Goal: Information Seeking & Learning: Learn about a topic

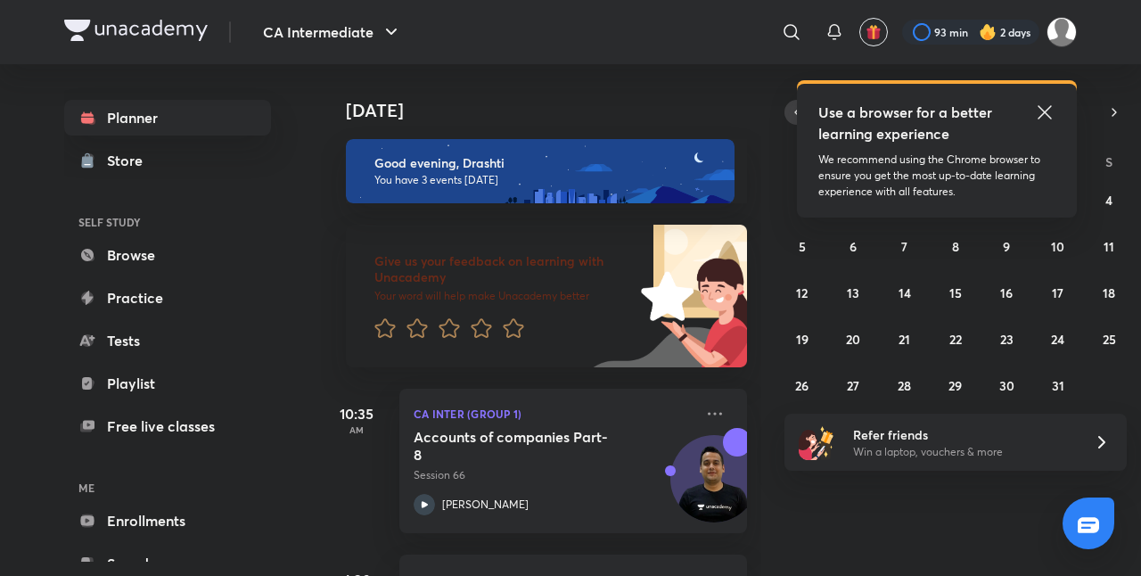
click at [790, 111] on icon "button" at bounding box center [797, 112] width 14 height 16
click at [1042, 101] on div "Use a browser for a better learning experience We recommend using the Chrome br…" at bounding box center [937, 151] width 280 height 134
click at [1002, 333] on abbr "25" at bounding box center [1006, 339] width 13 height 17
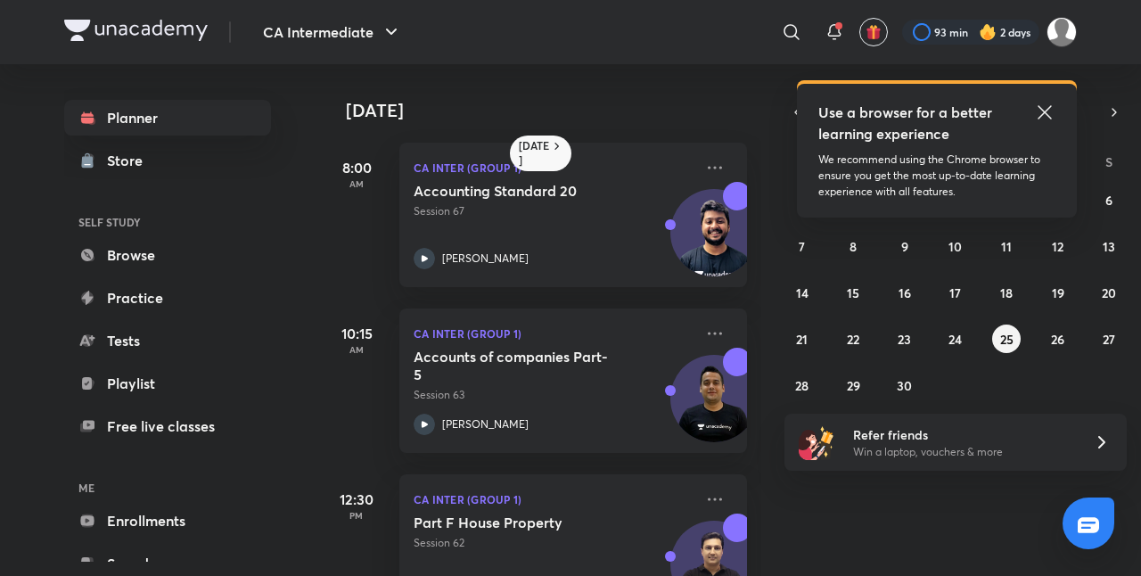
click at [1031, 111] on div "Use a browser for a better learning experience" at bounding box center [936, 123] width 237 height 43
click at [1044, 109] on icon at bounding box center [1044, 112] width 21 height 21
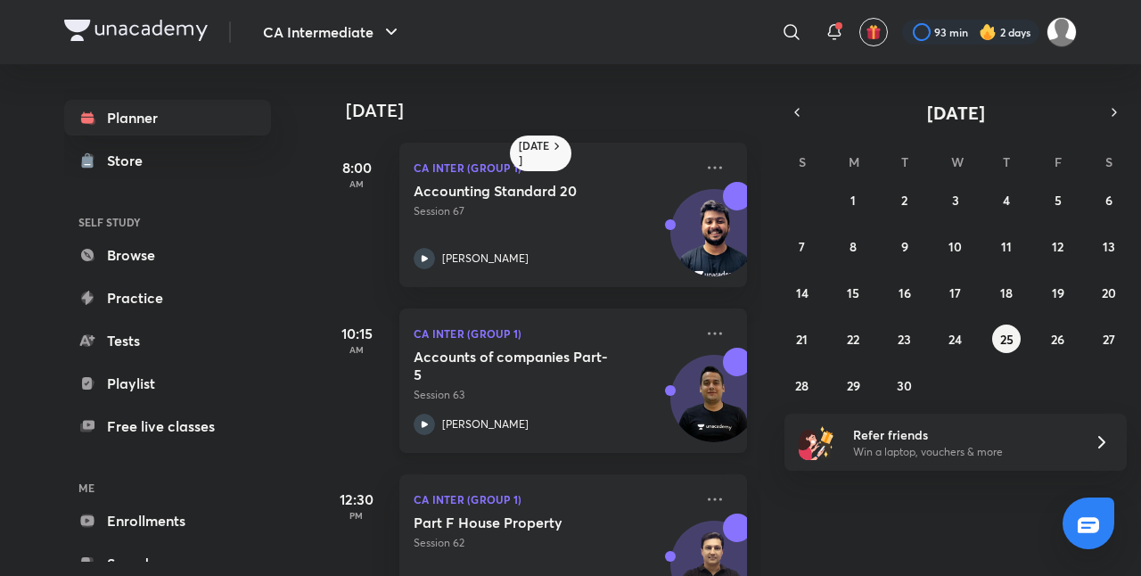
click at [567, 401] on p "Session 63" at bounding box center [554, 395] width 280 height 16
click at [1054, 333] on abbr "26" at bounding box center [1057, 339] width 13 height 17
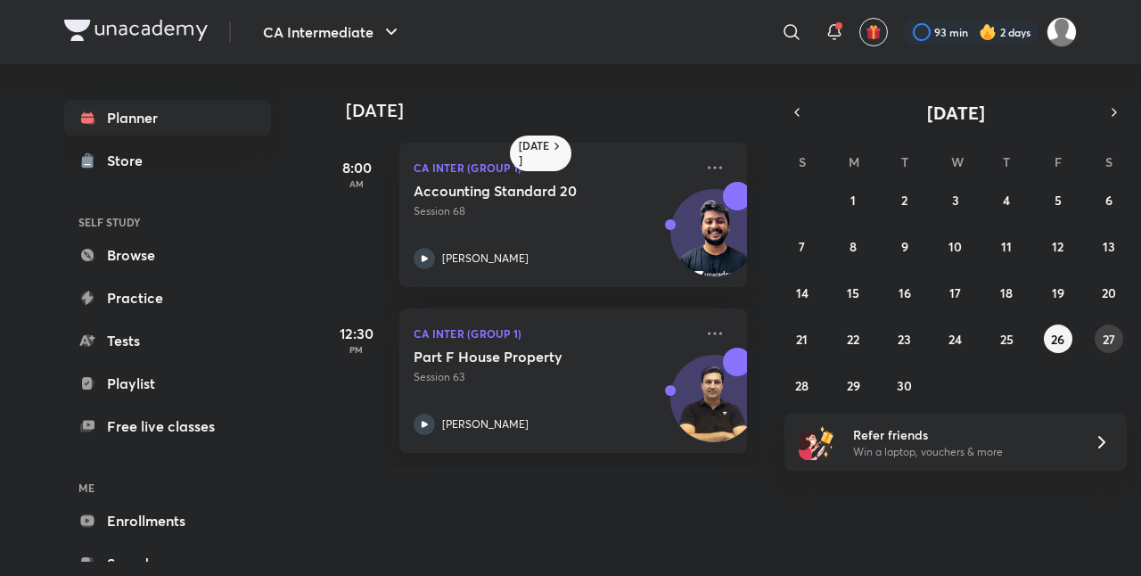
click at [1116, 348] on button "27" at bounding box center [1109, 339] width 29 height 29
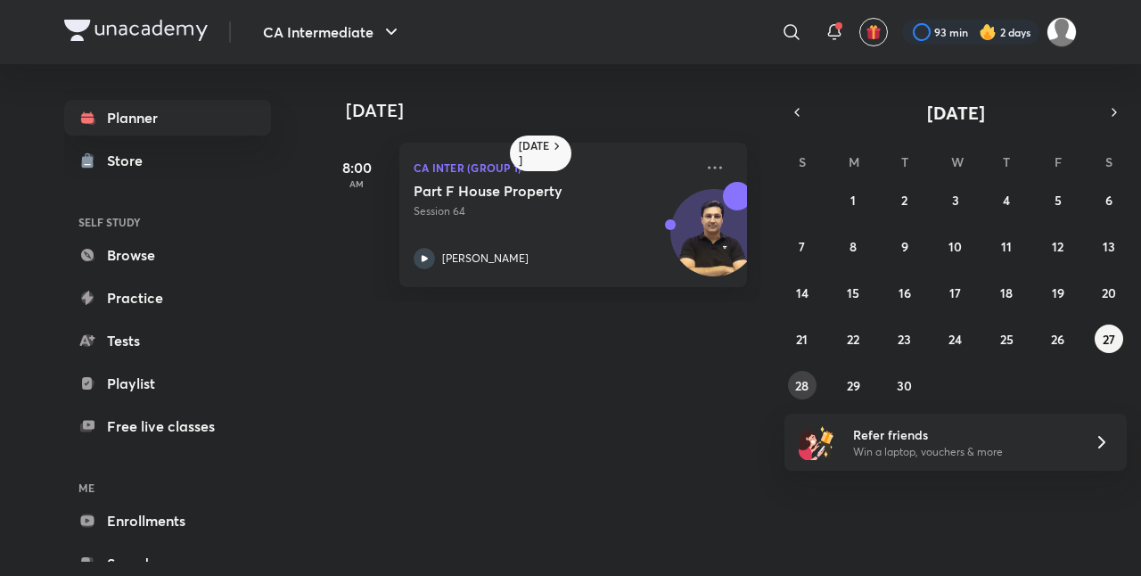
click at [796, 389] on abbr "28" at bounding box center [801, 385] width 13 height 17
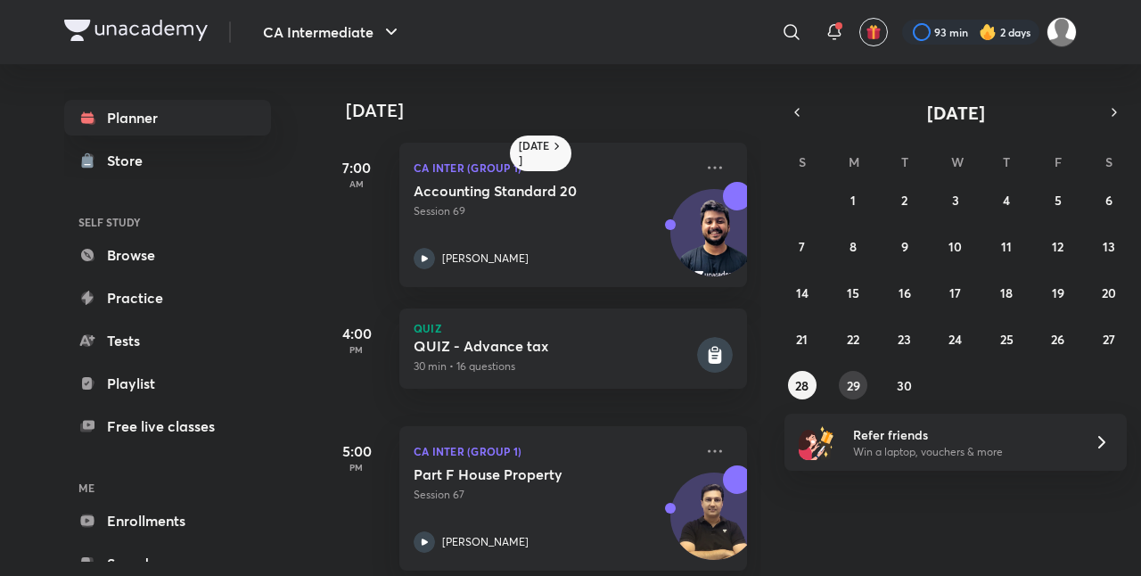
click at [857, 377] on abbr "29" at bounding box center [853, 385] width 13 height 17
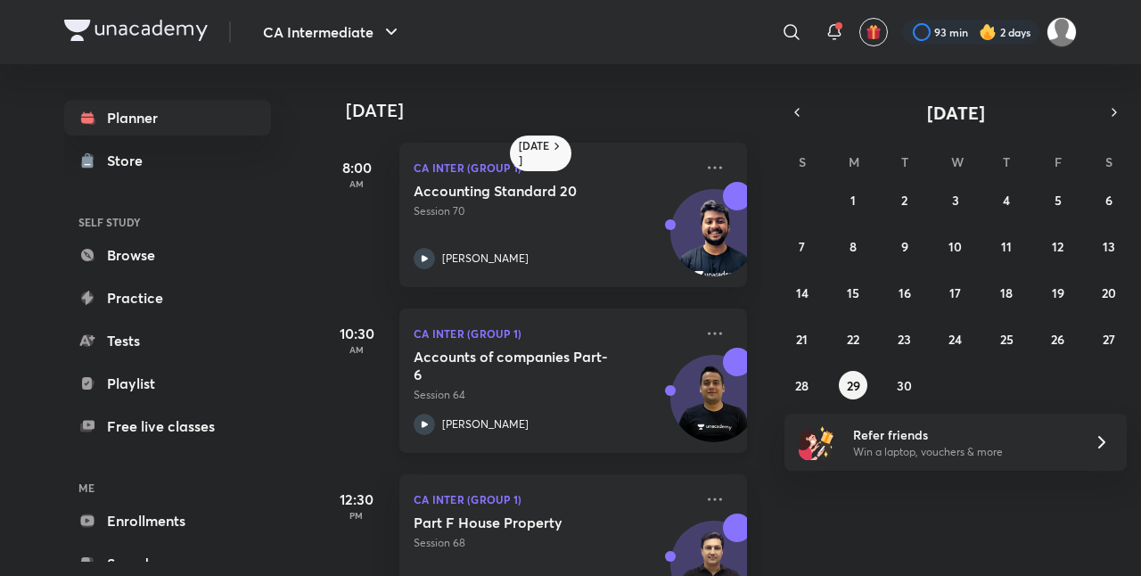
click at [522, 404] on div "Accounts of companies Part-6 Session 64 [PERSON_NAME]" at bounding box center [554, 391] width 280 height 87
click at [910, 377] on abbr "30" at bounding box center [904, 385] width 15 height 17
click at [518, 418] on div "[PERSON_NAME]" at bounding box center [554, 424] width 280 height 21
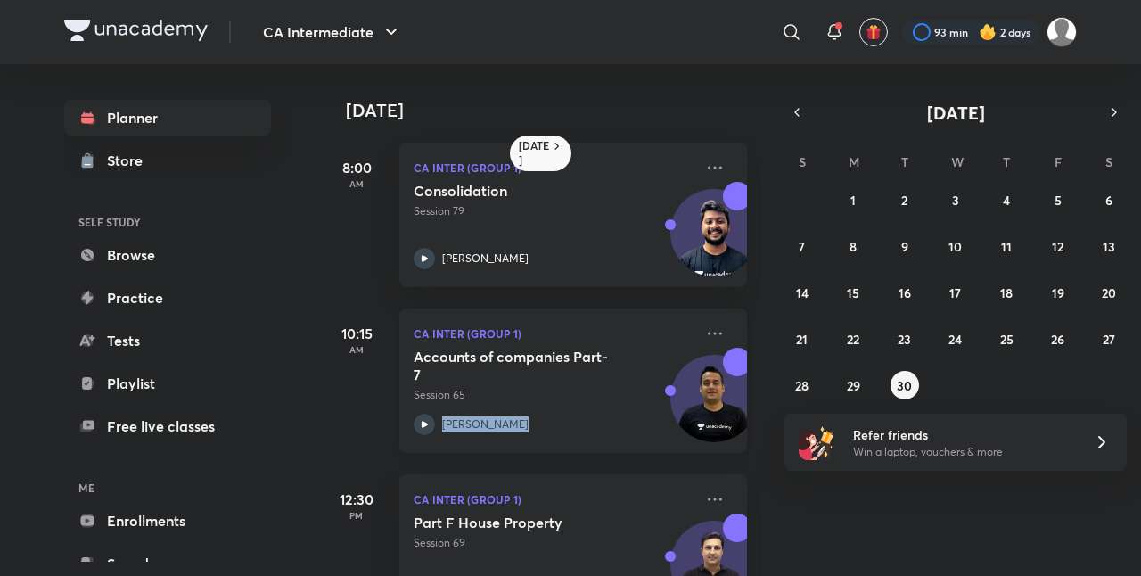
click at [518, 418] on div "[PERSON_NAME]" at bounding box center [554, 424] width 280 height 21
click at [529, 408] on div "Accounts of companies Part-7 Session 65 [PERSON_NAME]" at bounding box center [554, 391] width 280 height 87
